Goal: Transaction & Acquisition: Purchase product/service

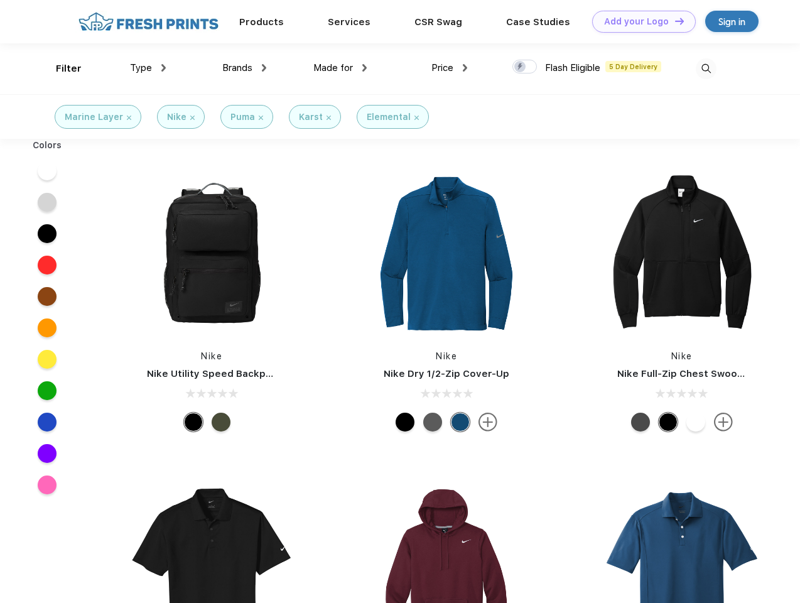
click at [639, 21] on link "Add your Logo Design Tool" at bounding box center [644, 22] width 104 height 22
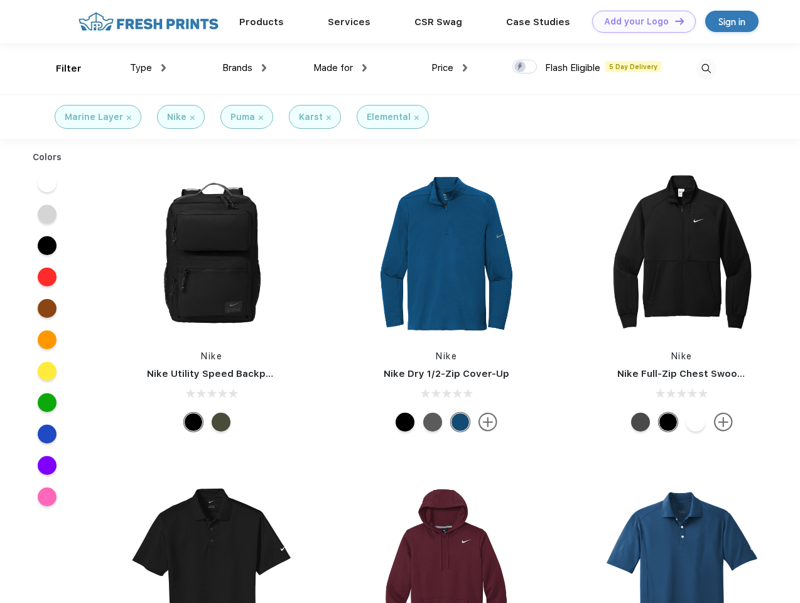
click at [0, 0] on div "Design Tool" at bounding box center [0, 0] width 0 height 0
click at [674, 21] on link "Add your Logo Design Tool" at bounding box center [644, 22] width 104 height 22
click at [60, 68] on div "Filter" at bounding box center [69, 69] width 26 height 14
click at [148, 68] on span "Type" at bounding box center [141, 67] width 22 height 11
click at [244, 68] on span "Brands" at bounding box center [237, 67] width 30 height 11
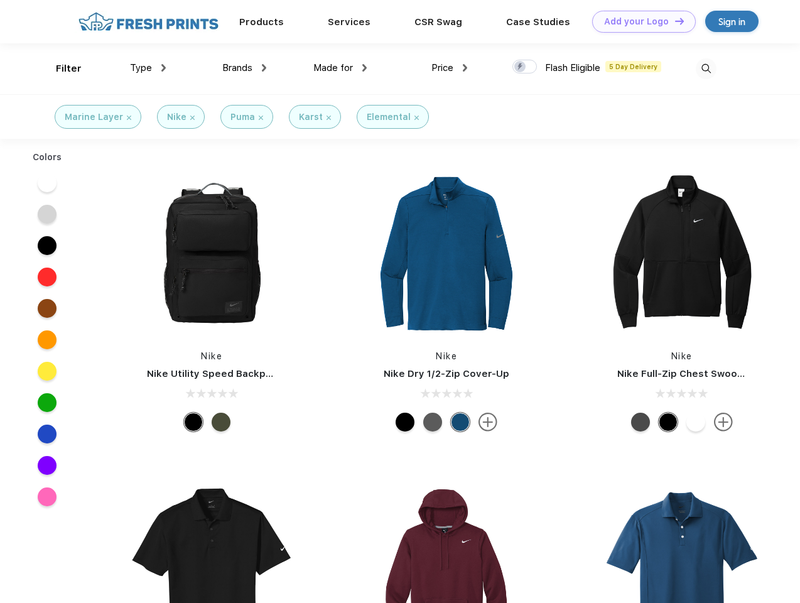
click at [340, 68] on span "Made for" at bounding box center [333, 67] width 40 height 11
click at [450, 68] on span "Price" at bounding box center [442, 67] width 22 height 11
click at [525, 67] on div at bounding box center [524, 67] width 24 height 14
click at [521, 67] on input "checkbox" at bounding box center [516, 63] width 8 height 8
click at [706, 68] on img at bounding box center [706, 68] width 21 height 21
